Goal: Find specific page/section: Find specific page/section

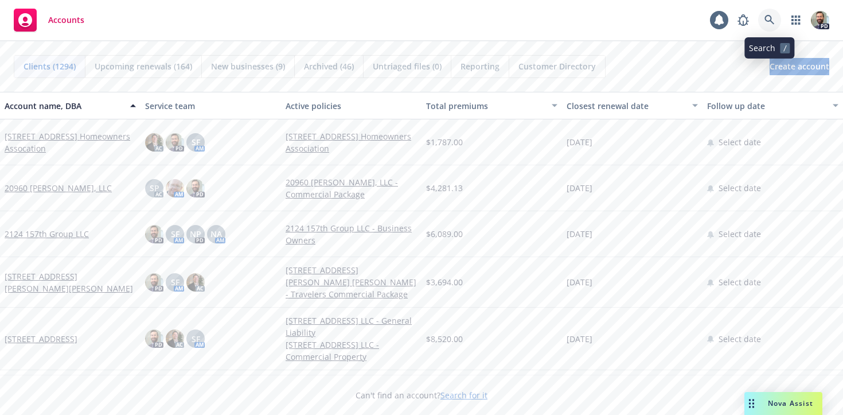
click at [766, 18] on icon at bounding box center [769, 20] width 10 height 10
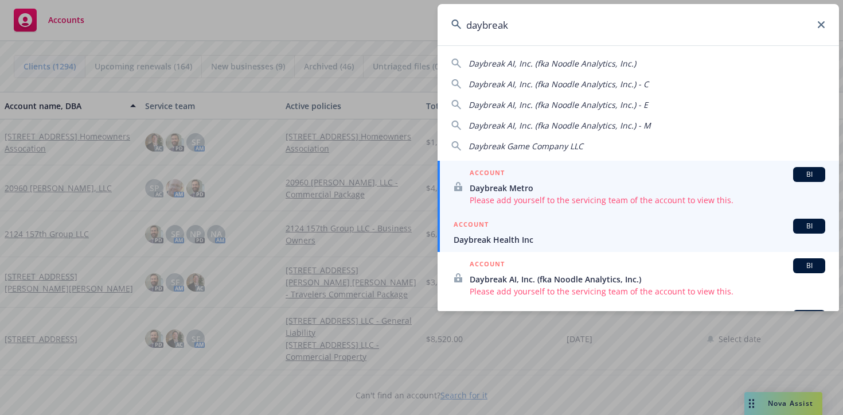
type input "daybreak"
click at [502, 239] on span "Daybreak Health Inc" at bounding box center [640, 239] width 372 height 12
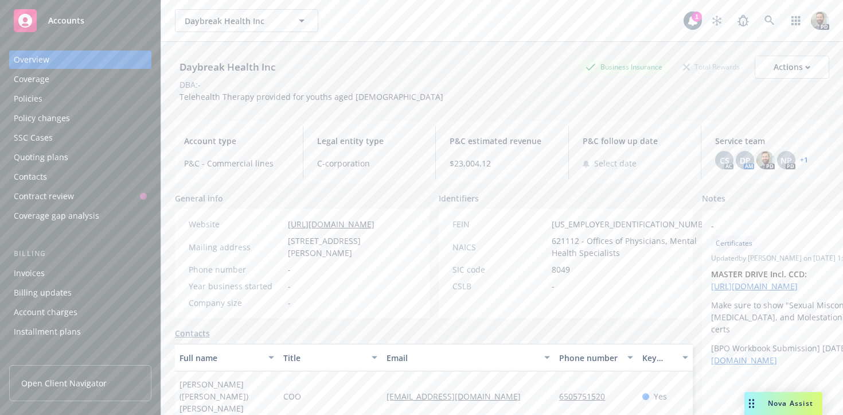
click at [44, 97] on div "Policies" at bounding box center [80, 98] width 133 height 18
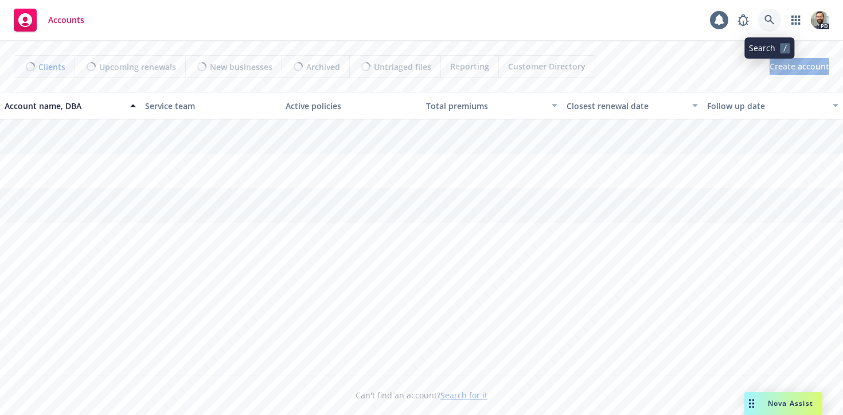
click at [770, 19] on icon at bounding box center [769, 20] width 10 height 10
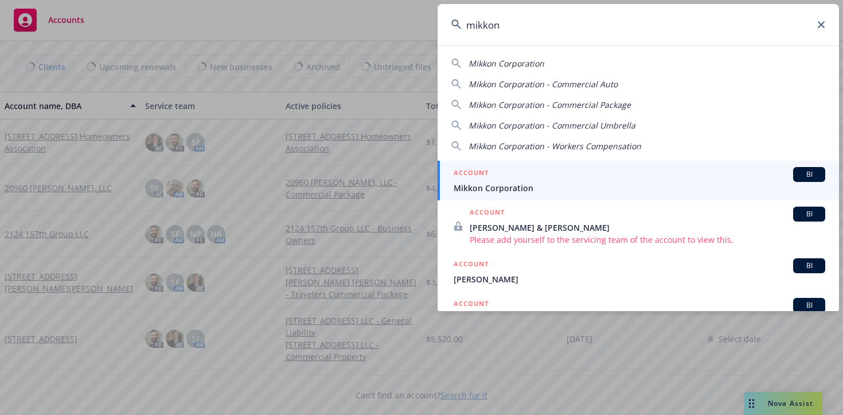
type input "mikkon"
click at [485, 188] on span "Mikkon Corporation" at bounding box center [640, 188] width 372 height 12
